Goal: Information Seeking & Learning: Learn about a topic

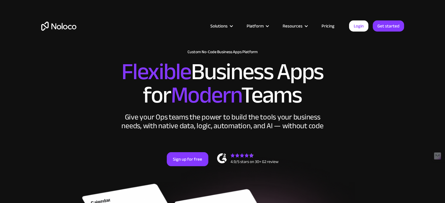
click at [324, 24] on link "Pricing" at bounding box center [327, 26] width 27 height 8
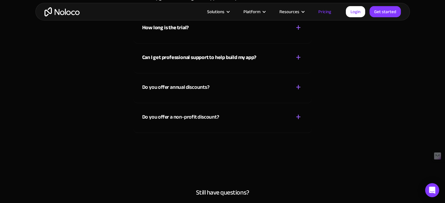
scroll to position [2691, 0]
click at [48, 13] on img "home" at bounding box center [61, 11] width 35 height 9
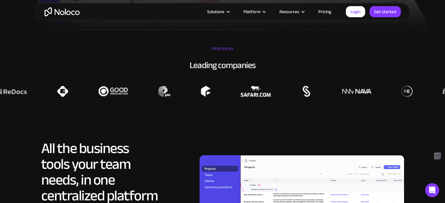
click at [218, 64] on div "Leading companies" at bounding box center [222, 65] width 445 height 12
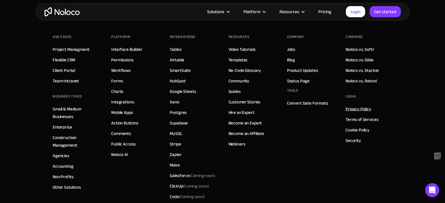
scroll to position [3305, 0]
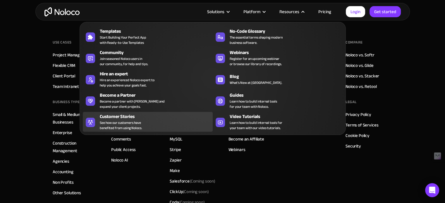
click at [151, 121] on div "Customer Stories See how our customers have benefited from using Noloco." at bounding box center [155, 122] width 110 height 18
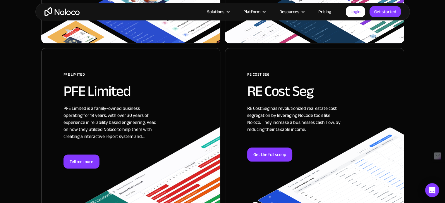
scroll to position [468, 0]
